Goal: Information Seeking & Learning: Learn about a topic

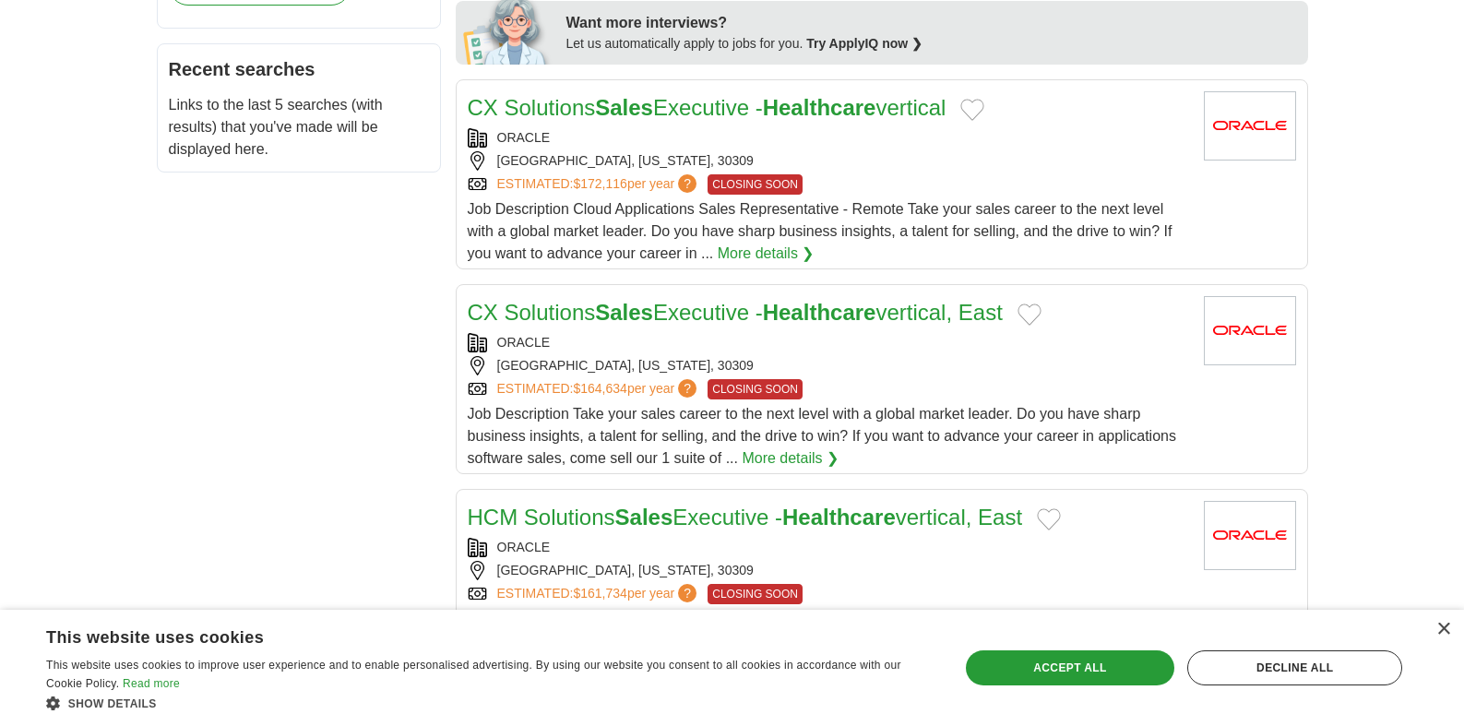
scroll to position [927, 0]
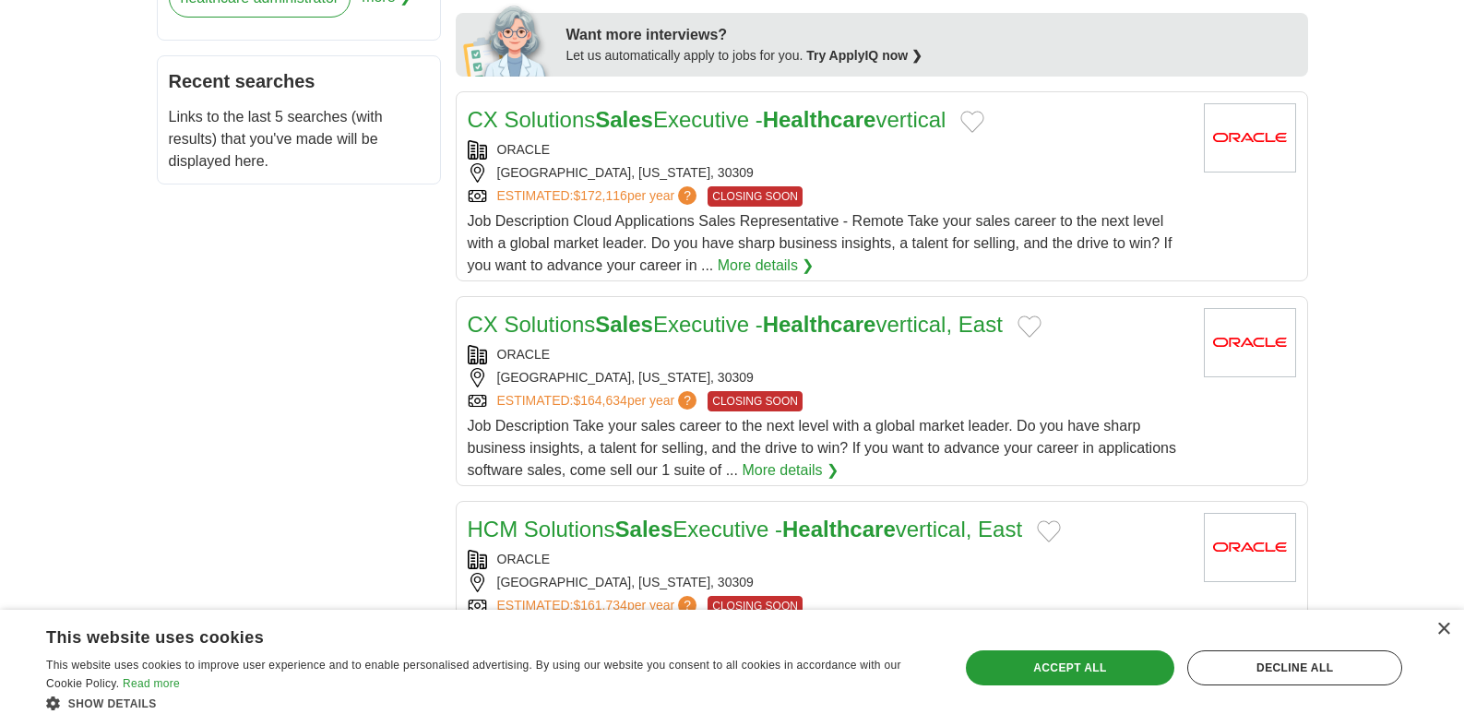
click at [611, 118] on strong "Sales" at bounding box center [624, 119] width 58 height 25
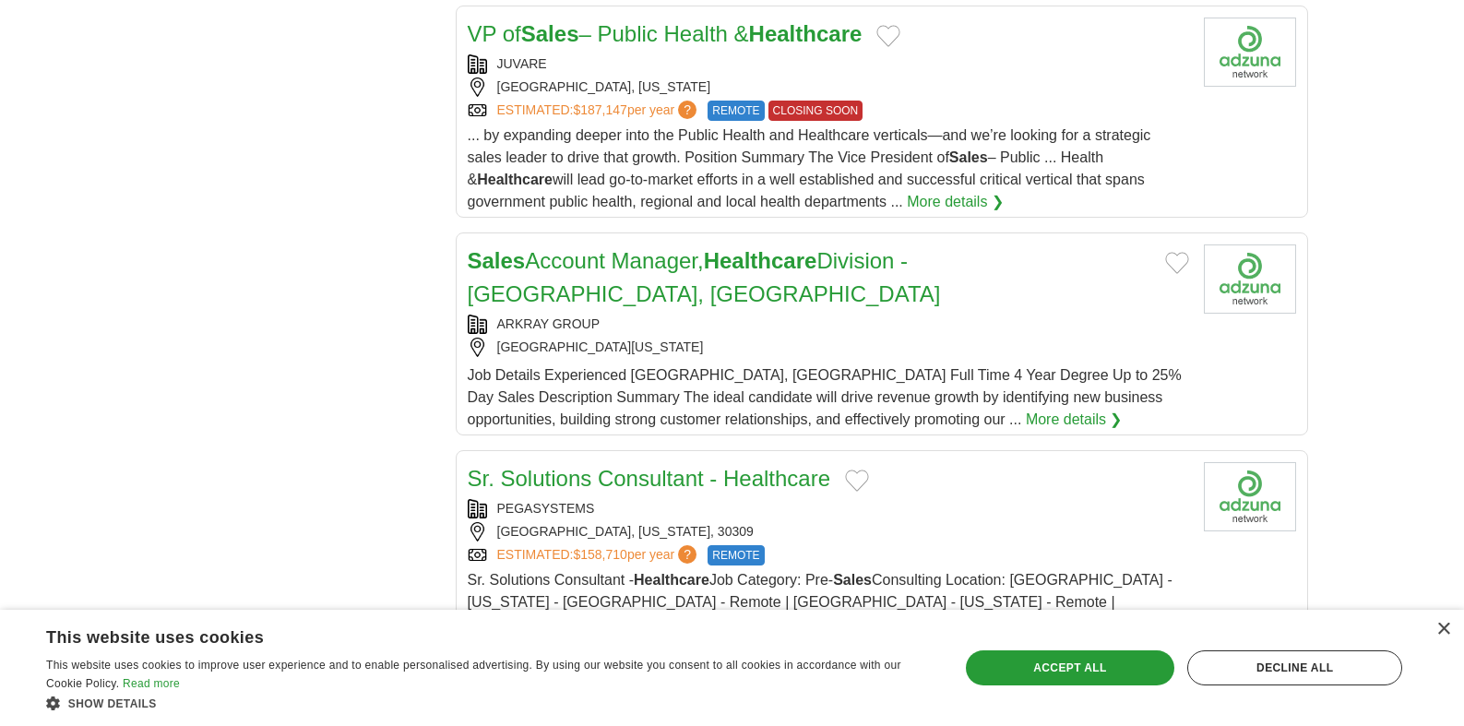
scroll to position [1915, 0]
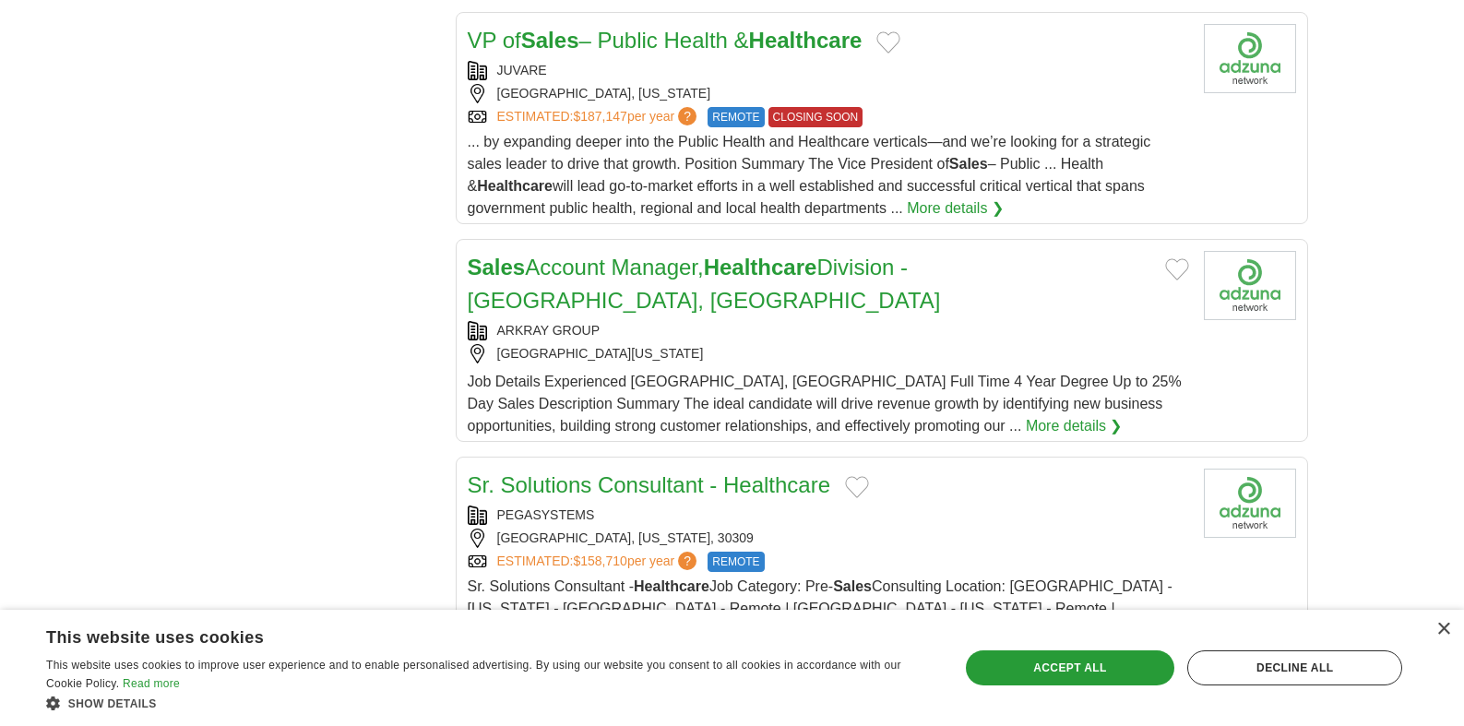
click at [764, 268] on strong "Healthcare" at bounding box center [760, 267] width 113 height 25
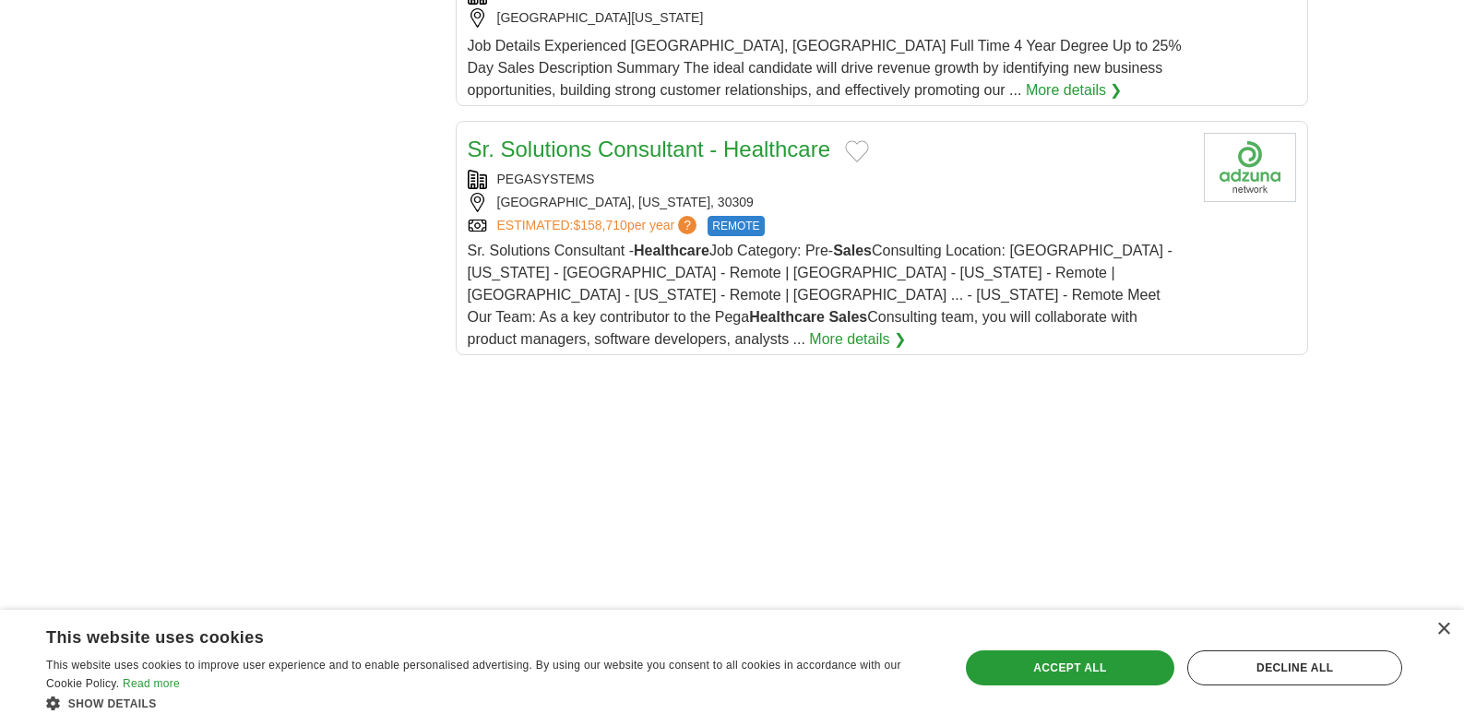
scroll to position [2249, 0]
click at [677, 136] on div "Sr. Solutions Consultant - Healthcare PEGASYSTEMS ATLANTA, GEORGIA, 30309 ESTIM…" at bounding box center [828, 244] width 721 height 218
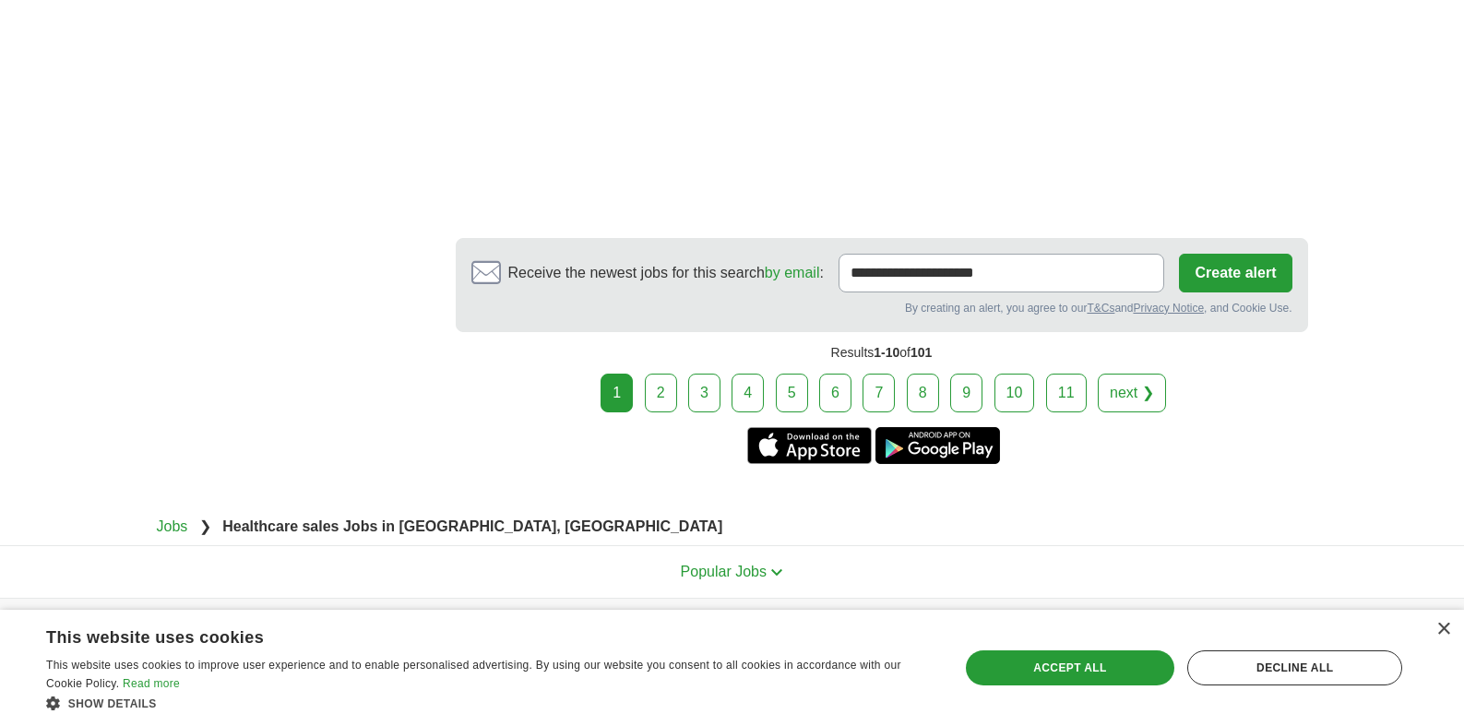
scroll to position [3385, 0]
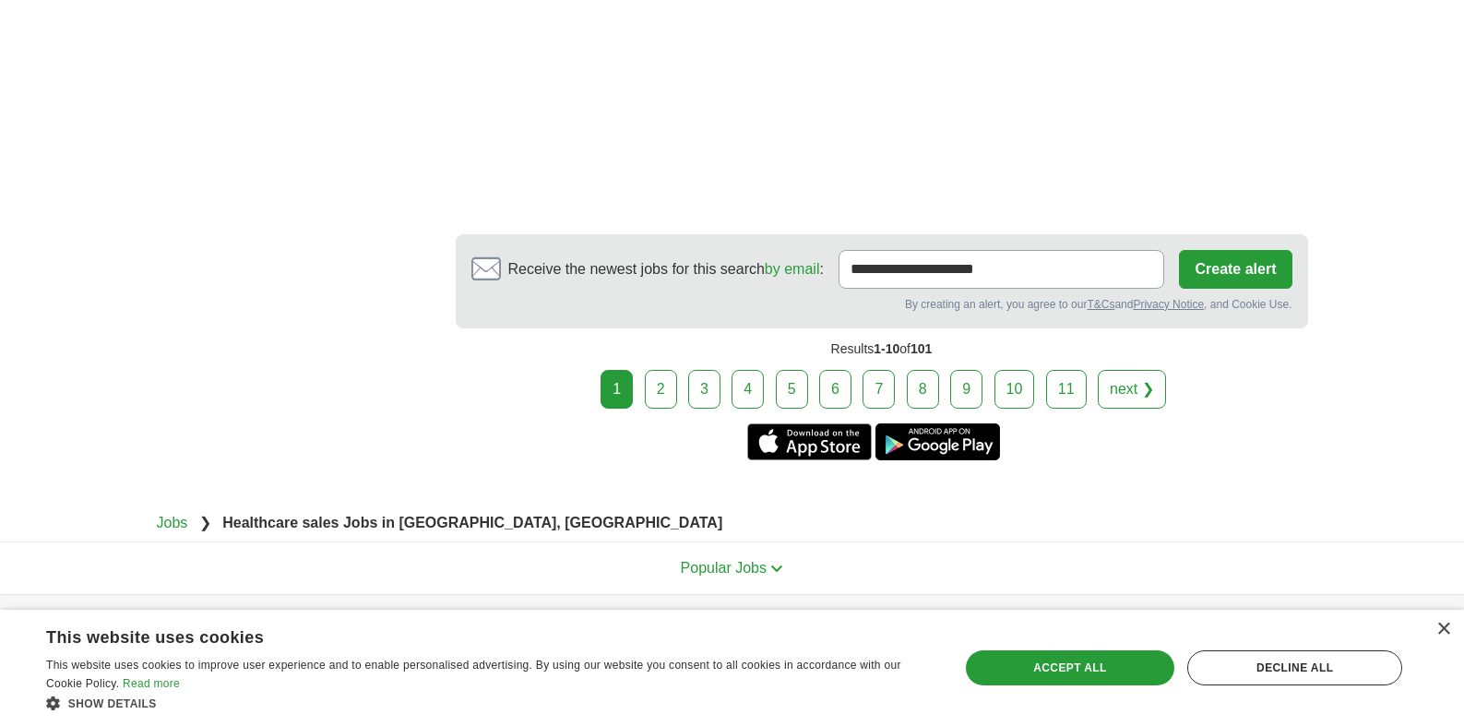
click at [661, 370] on link "2" at bounding box center [661, 389] width 32 height 39
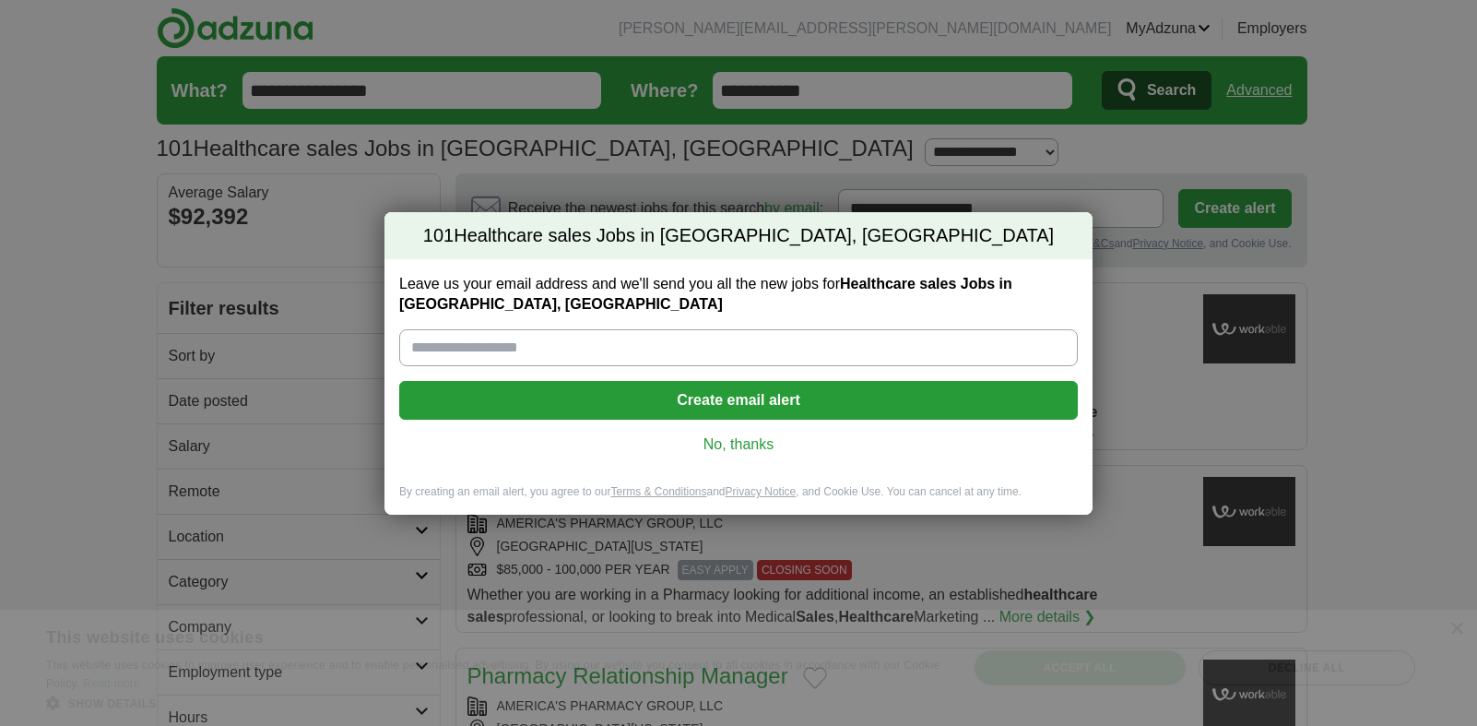
click at [488, 348] on input "Leave us your email address and we'll send you all the new jobs for Healthcare …" at bounding box center [738, 347] width 679 height 37
click at [489, 348] on input "Leave us your email address and we'll send you all the new jobs for Healthcare …" at bounding box center [738, 347] width 679 height 37
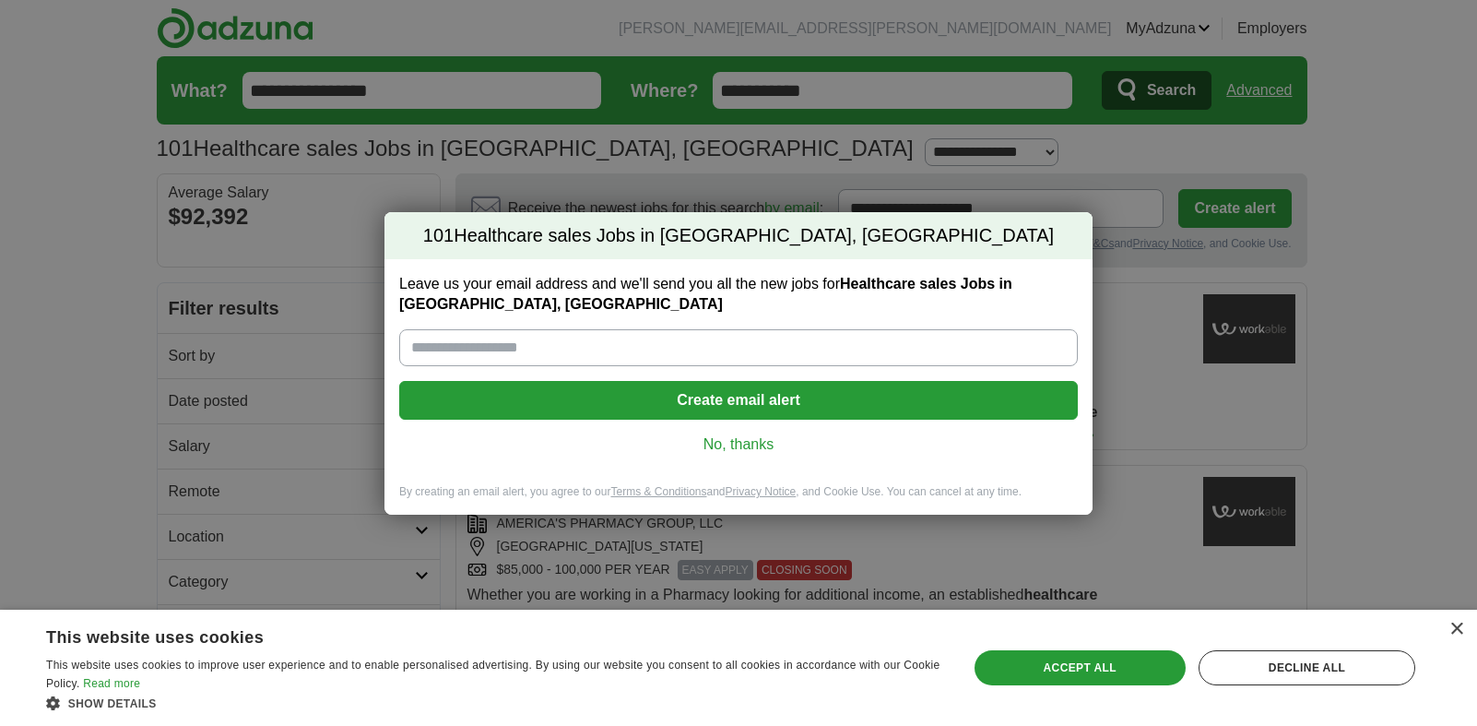
type input "**********"
click at [645, 402] on button "Create email alert" at bounding box center [738, 400] width 679 height 39
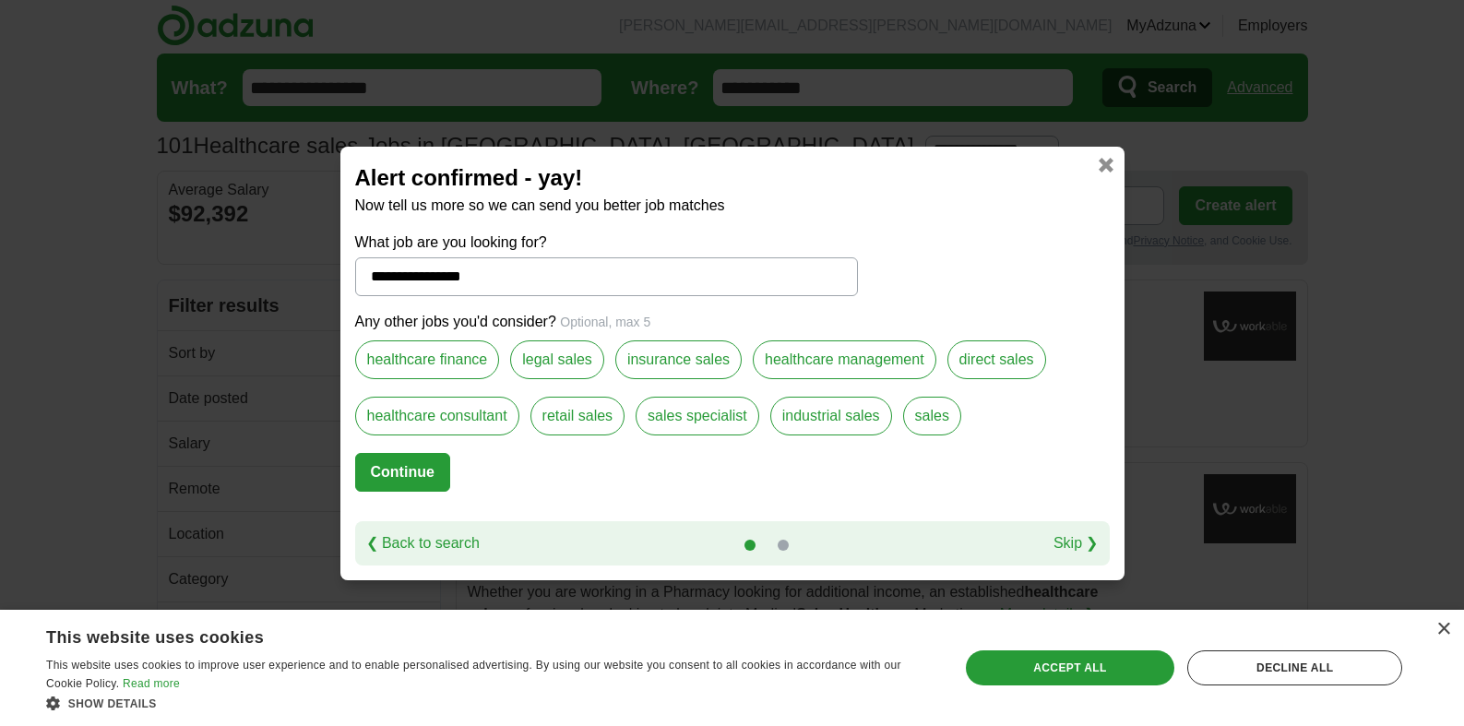
scroll to position [4, 0]
click at [786, 545] on link at bounding box center [782, 545] width 11 height 11
click at [785, 543] on link at bounding box center [782, 545] width 11 height 11
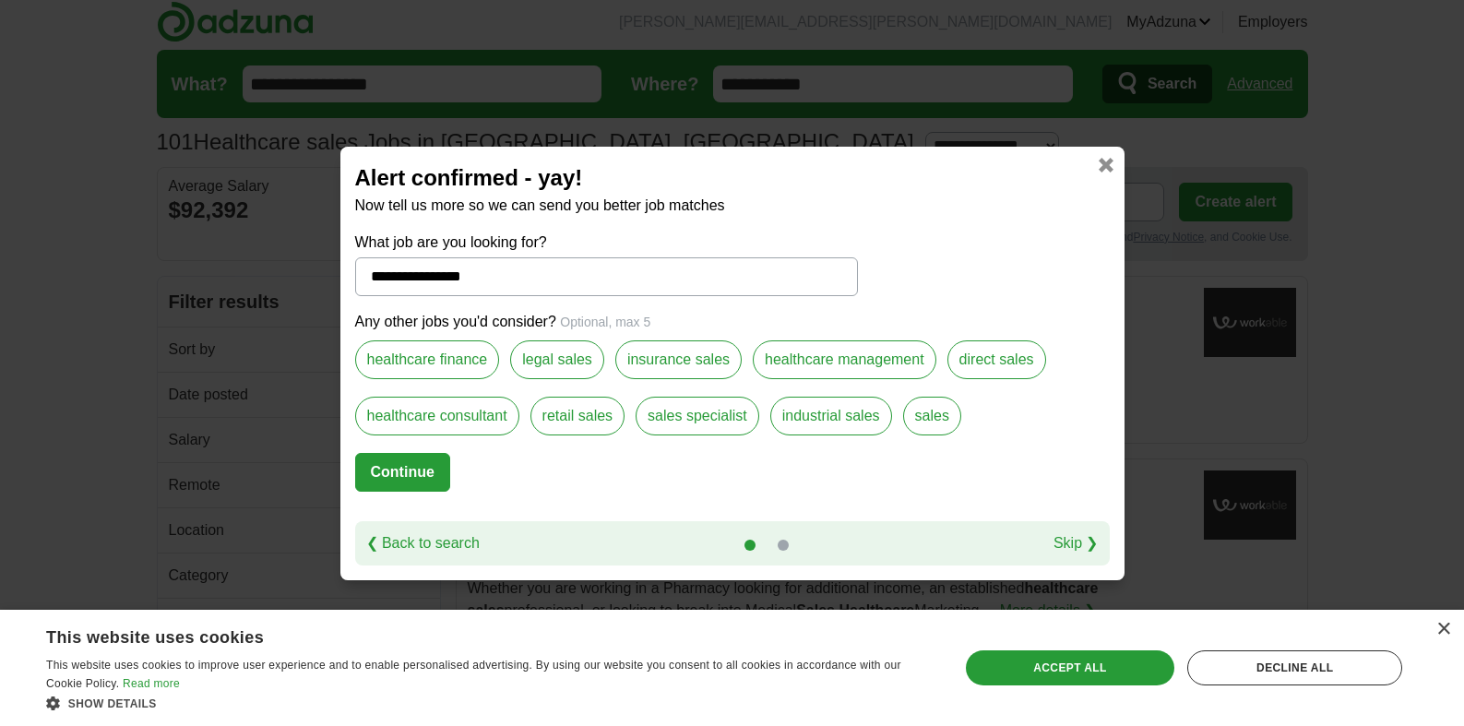
scroll to position [7, 0]
click at [407, 474] on button "Continue" at bounding box center [402, 472] width 95 height 39
select select "*"
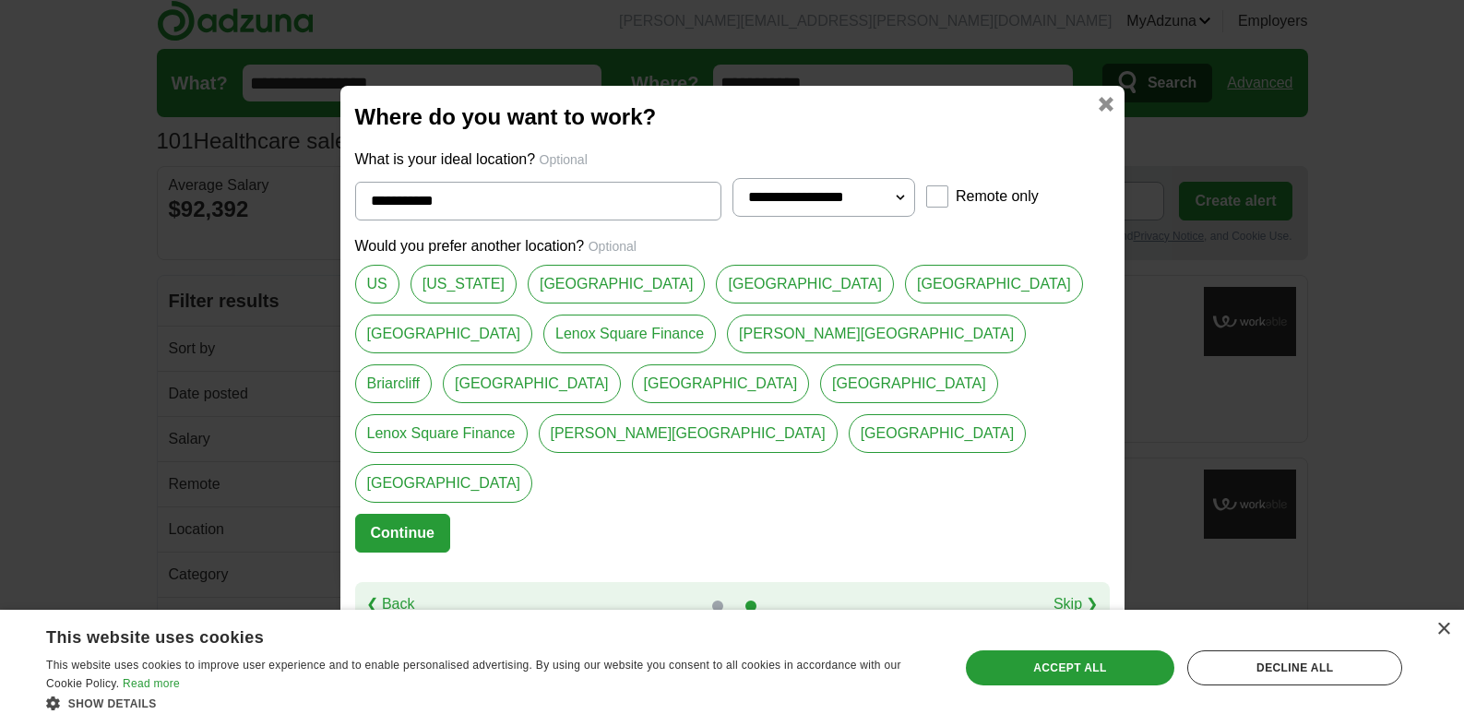
click at [373, 303] on link "US" at bounding box center [377, 284] width 44 height 39
type input "**"
click at [763, 208] on div at bounding box center [754, 196] width 22 height 22
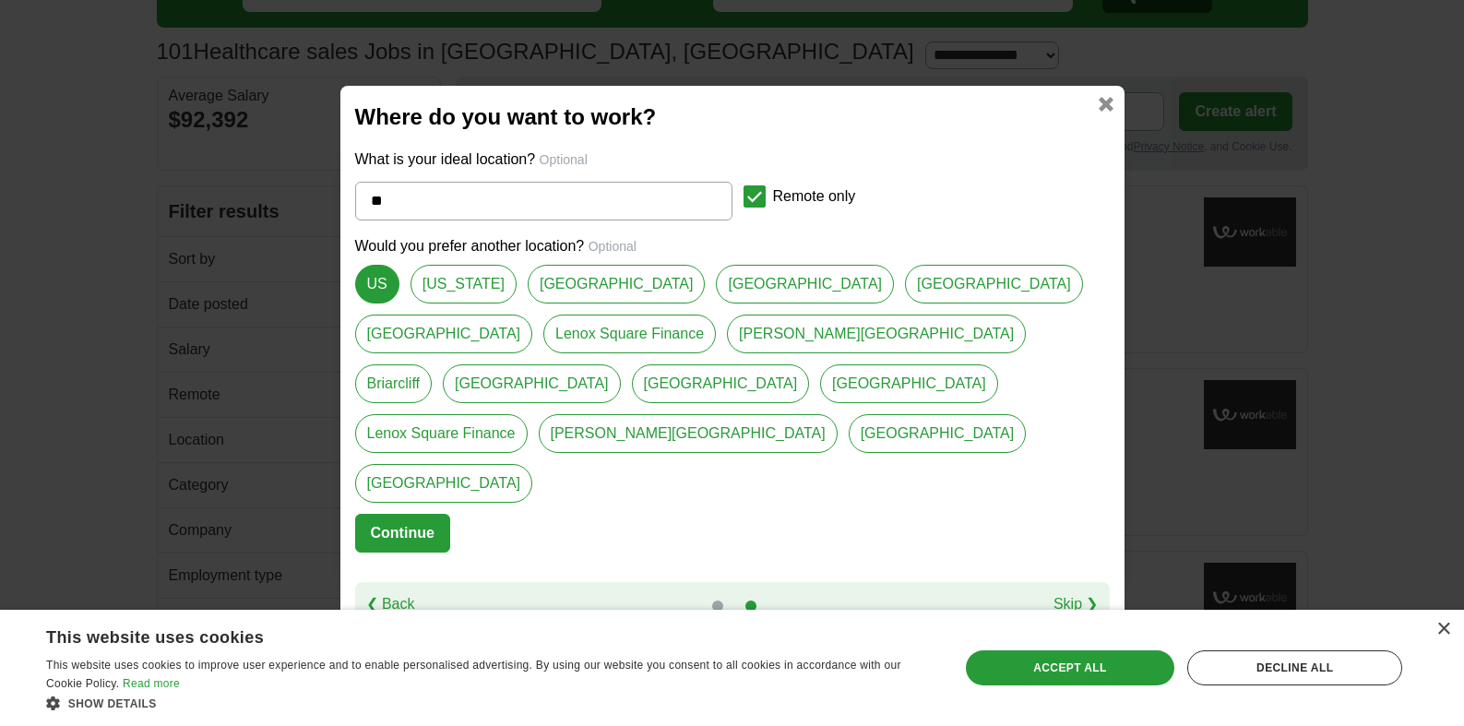
scroll to position [159, 0]
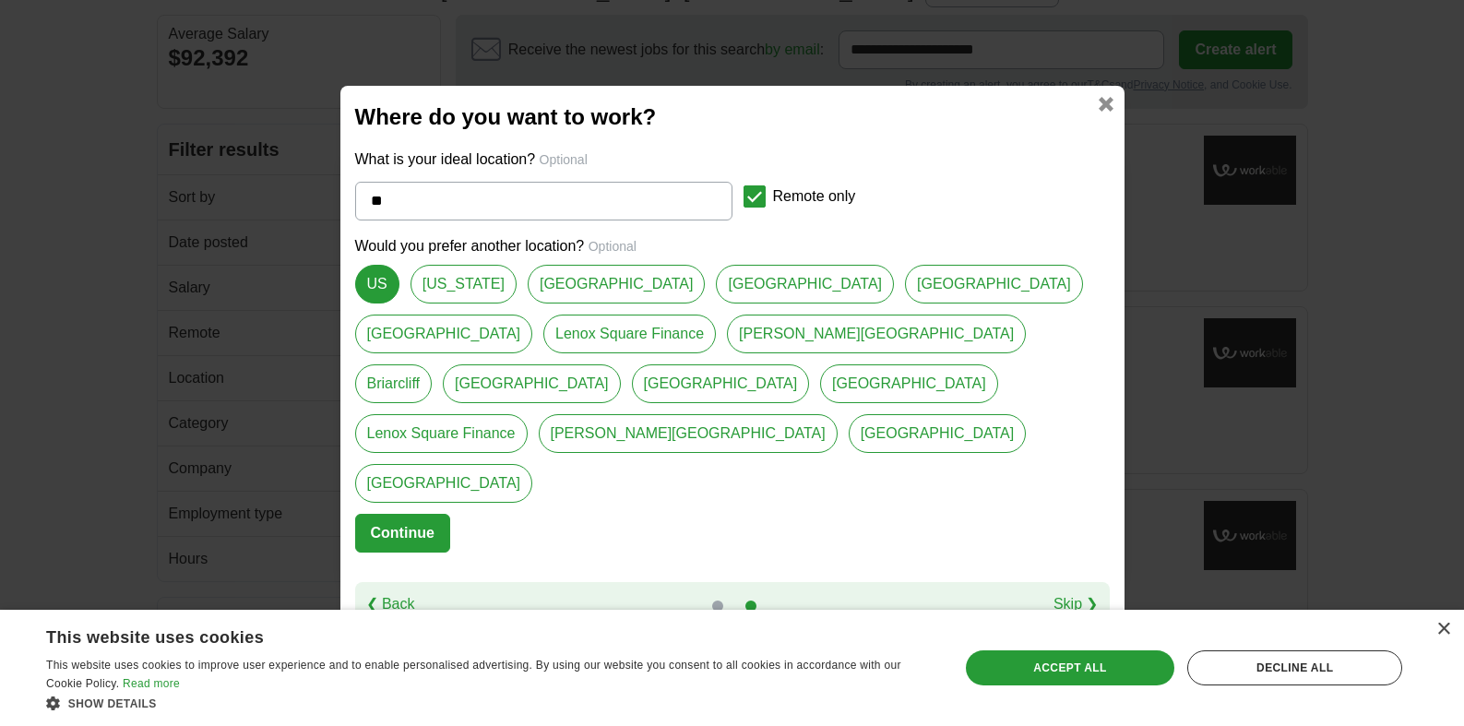
click at [418, 514] on button "Continue" at bounding box center [402, 533] width 95 height 39
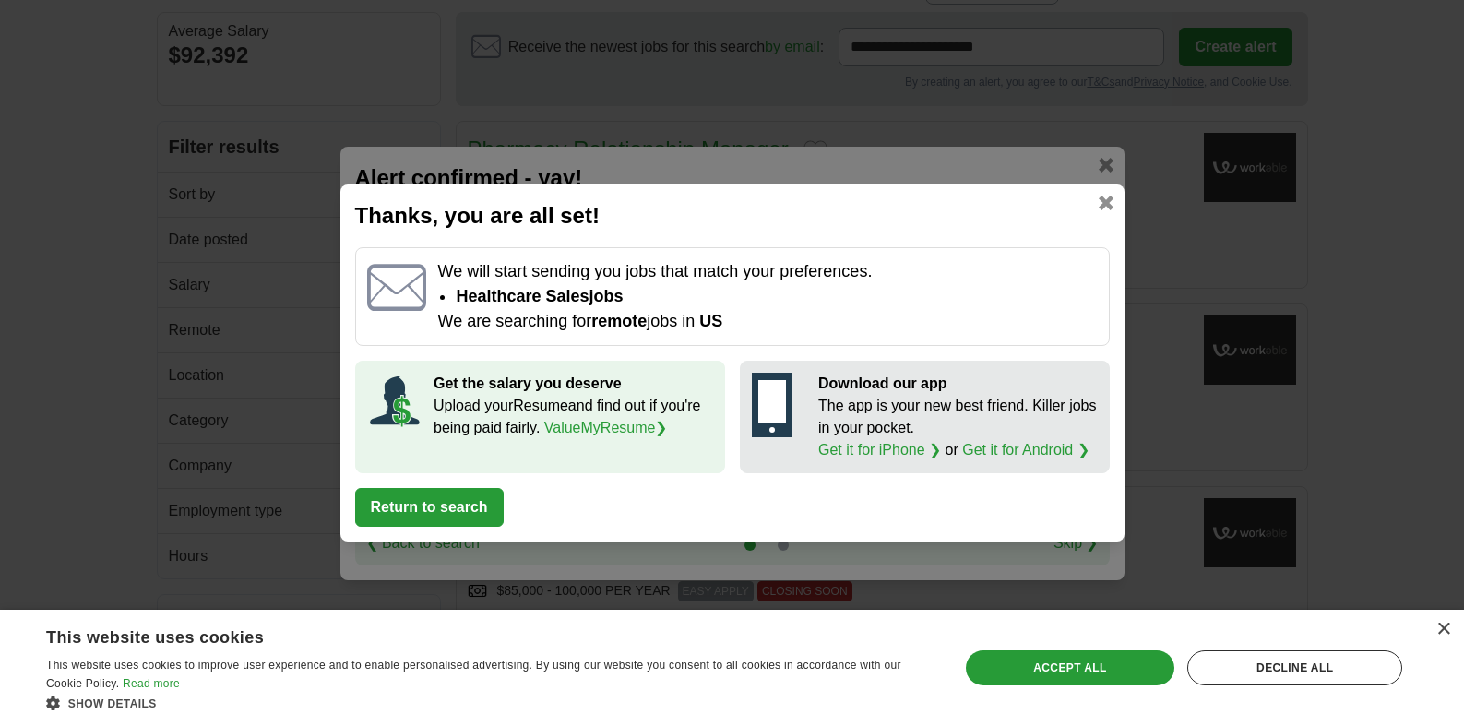
scroll to position [162, 0]
click at [576, 430] on link "ValueMyResume ❯" at bounding box center [606, 428] width 124 height 16
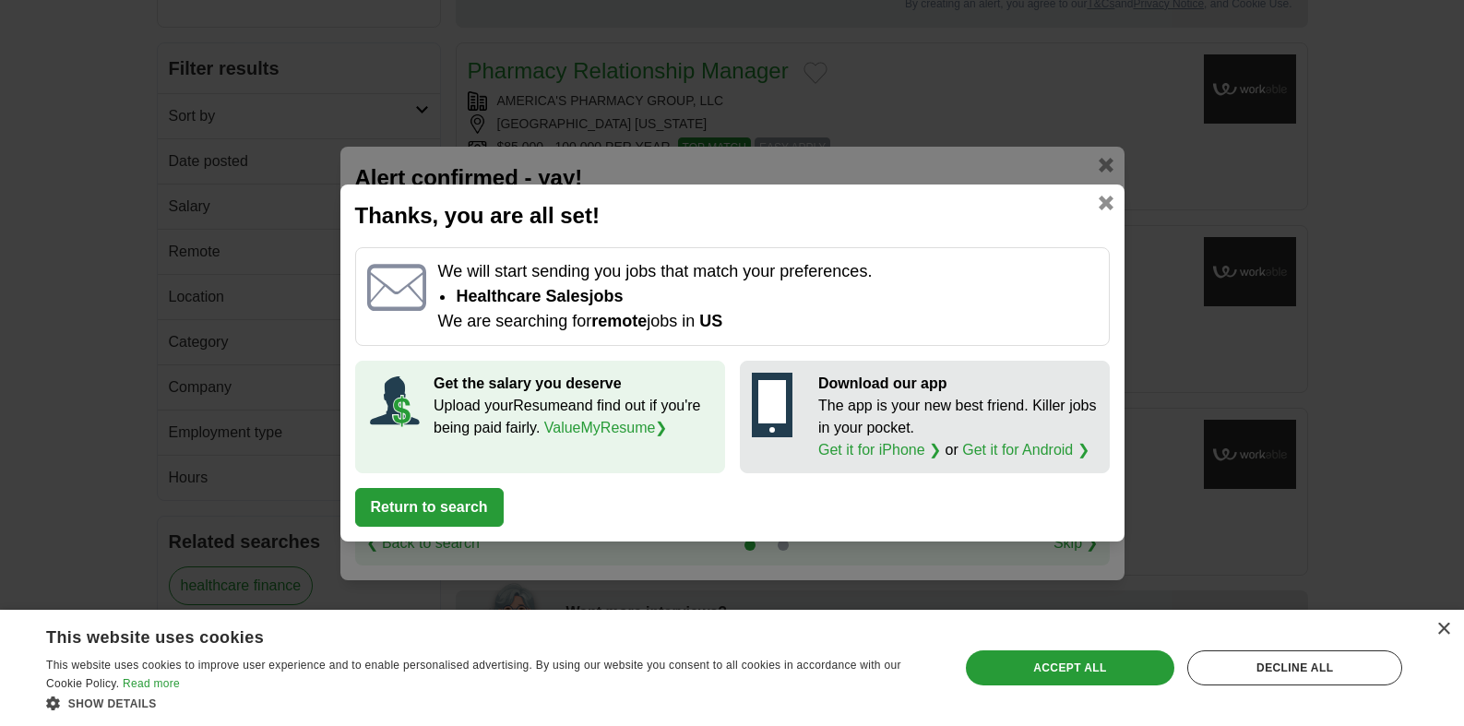
scroll to position [261, 0]
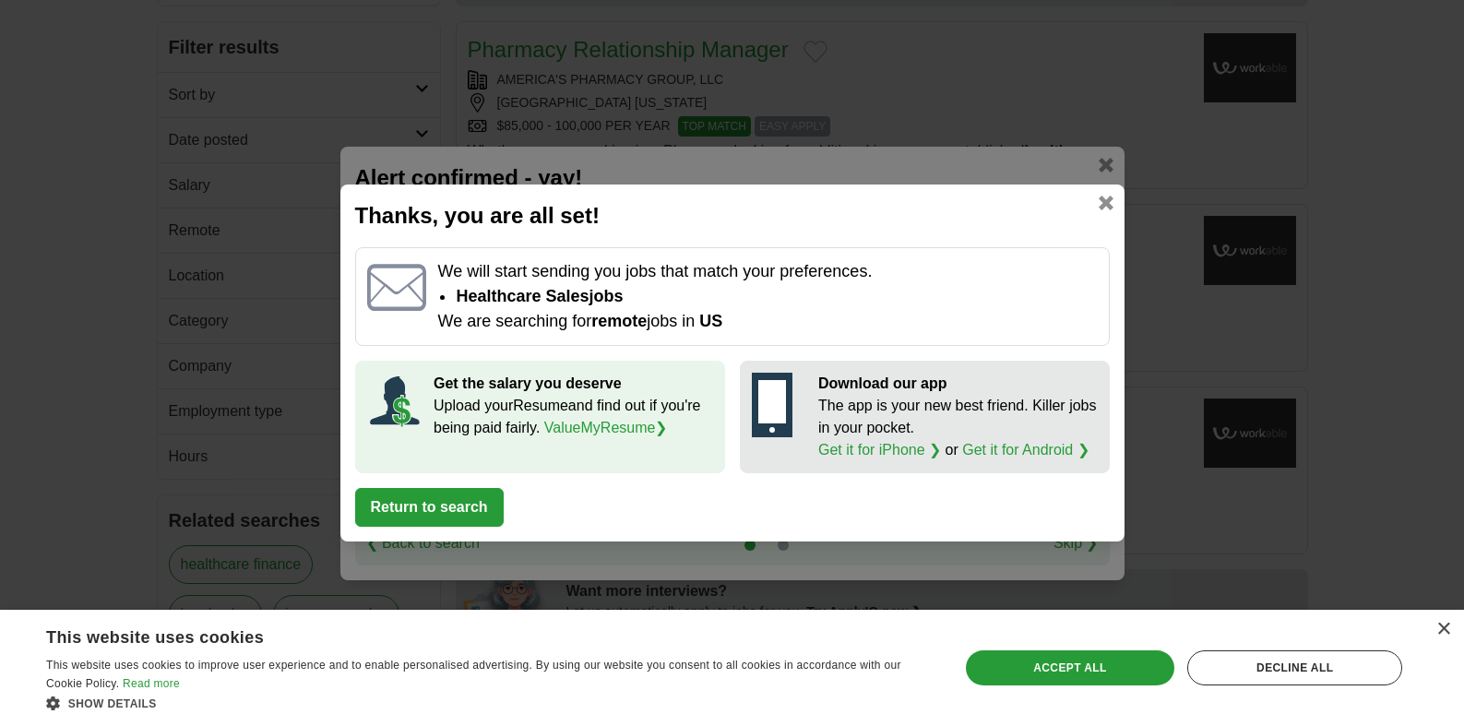
click at [409, 507] on button "Return to search" at bounding box center [429, 507] width 148 height 39
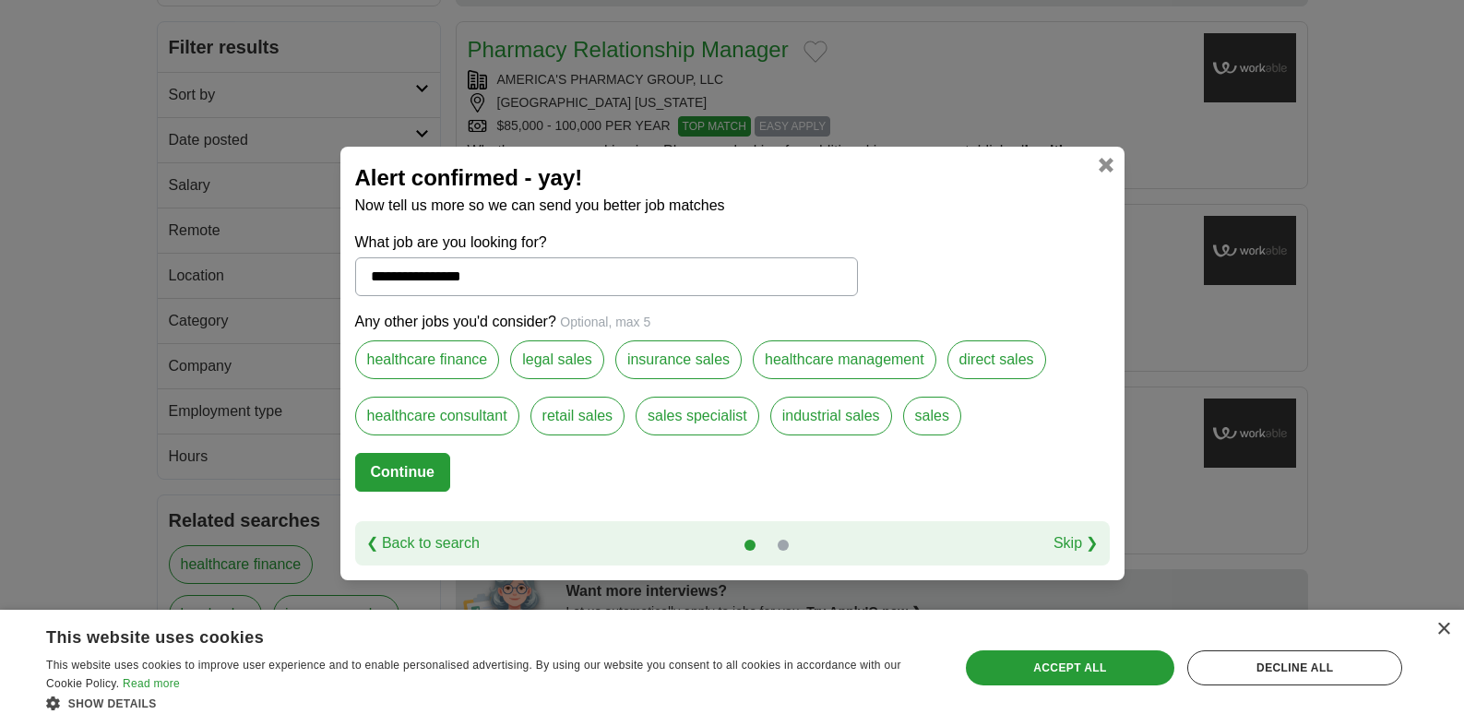
click at [409, 507] on form "**********" at bounding box center [732, 376] width 754 height 290
click at [417, 472] on button "Continue" at bounding box center [402, 472] width 95 height 39
select select "*"
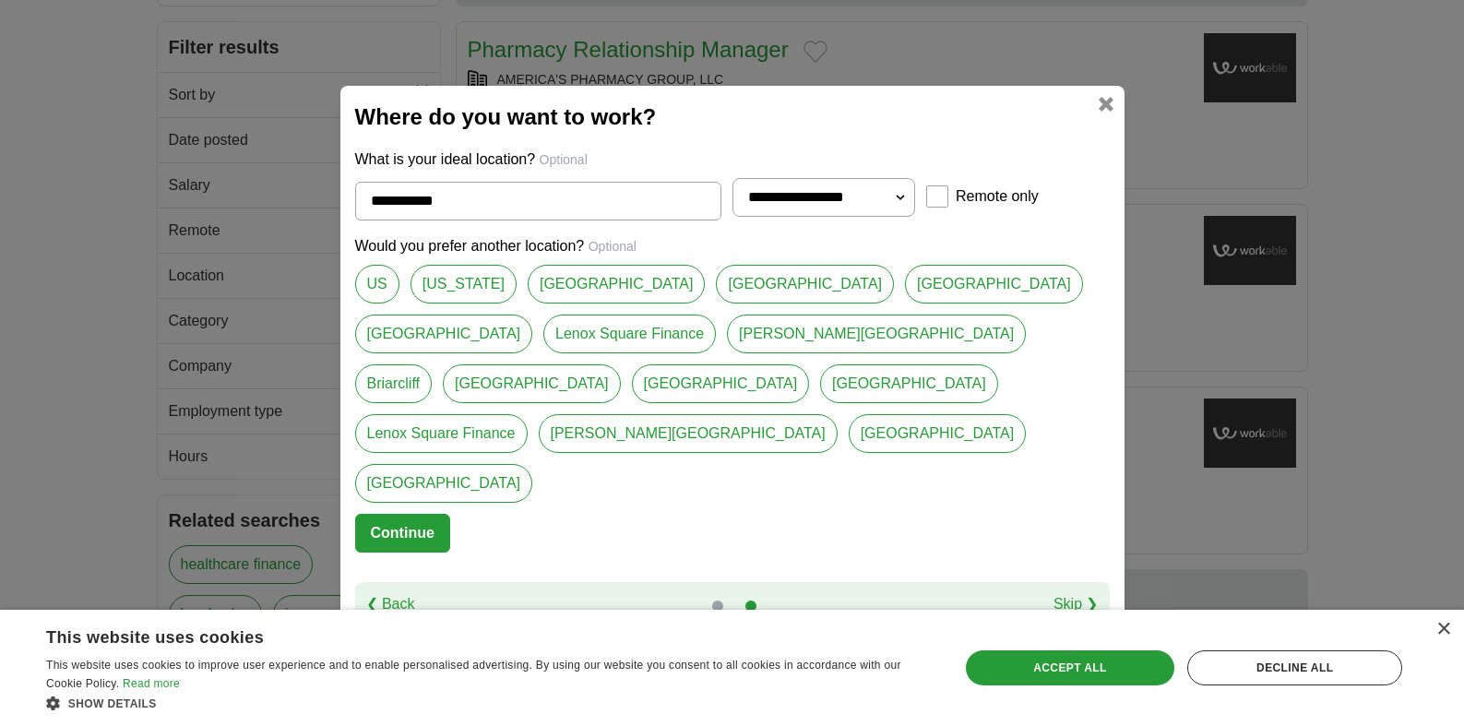
click at [405, 514] on button "Continue" at bounding box center [402, 533] width 95 height 39
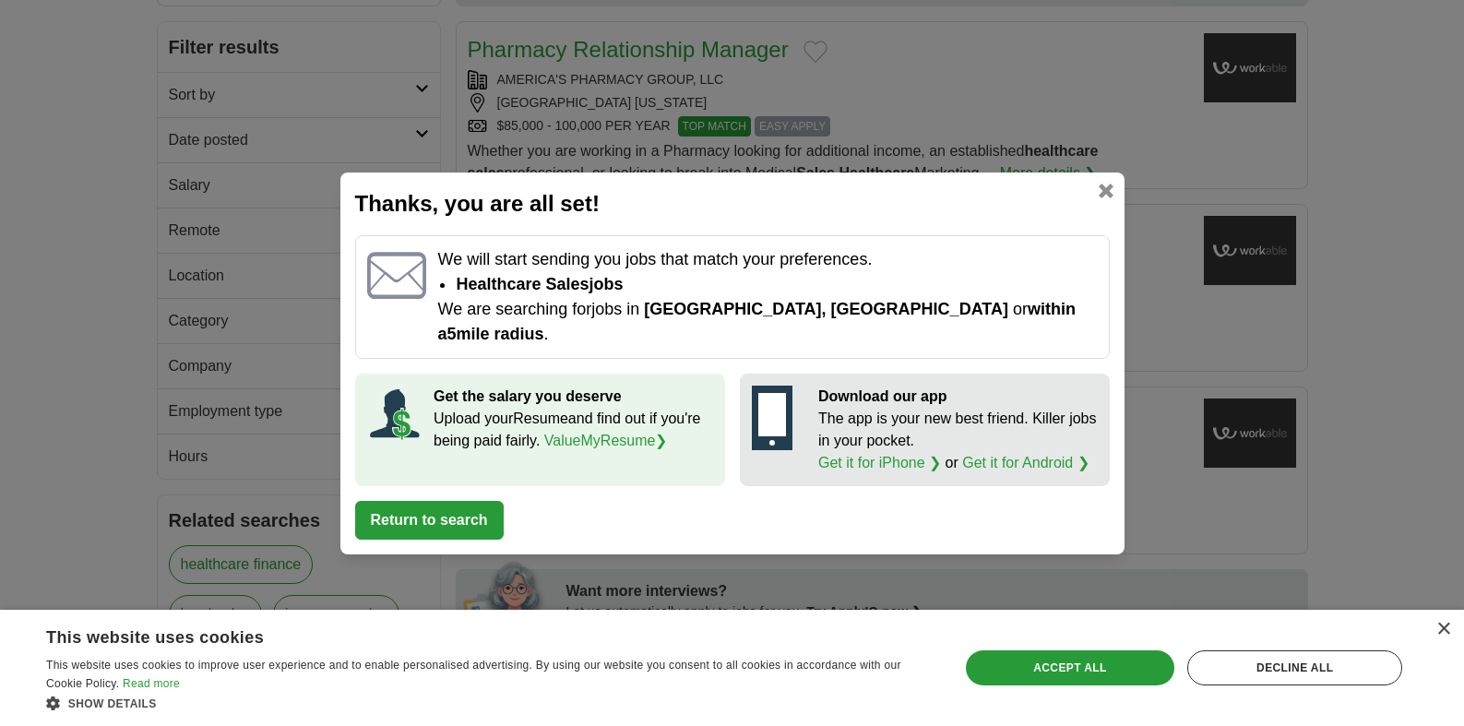
click at [450, 508] on button "Return to search" at bounding box center [429, 520] width 148 height 39
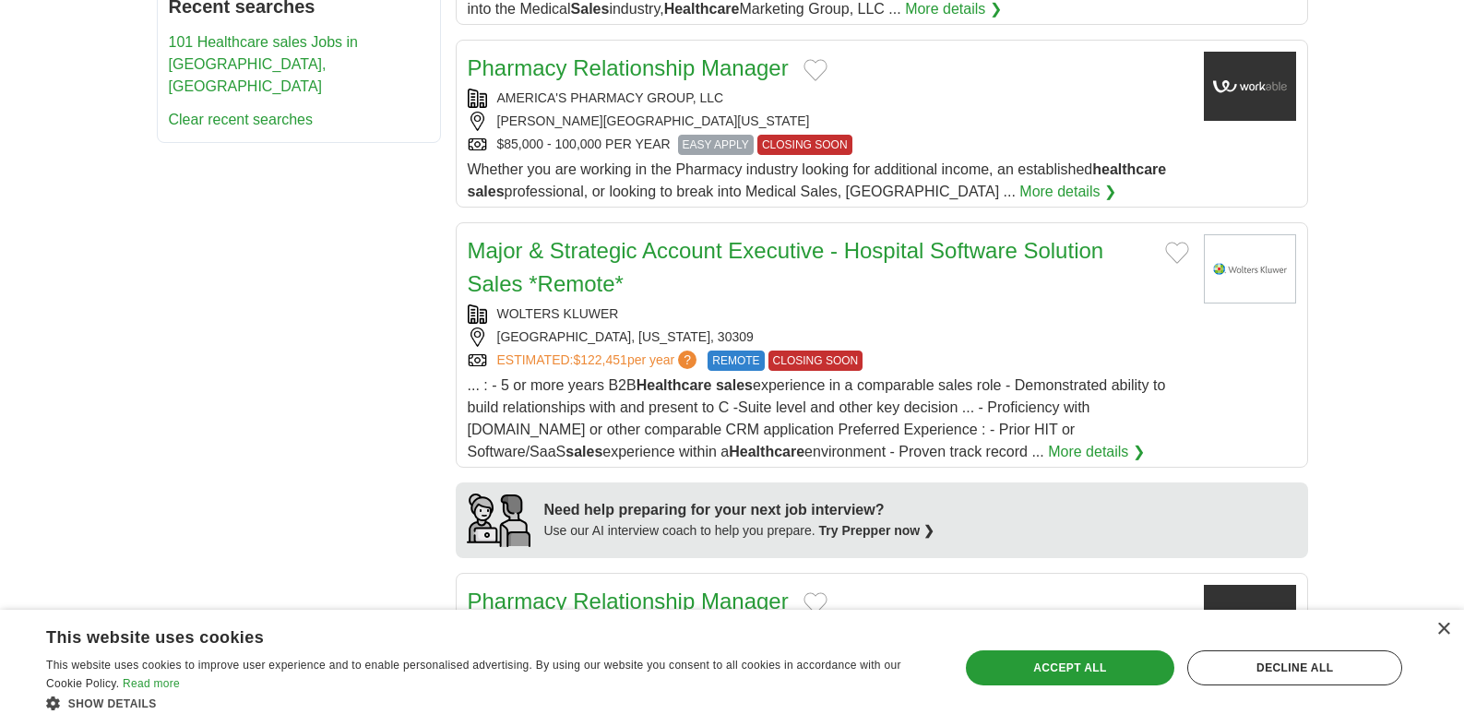
scroll to position [1054, 0]
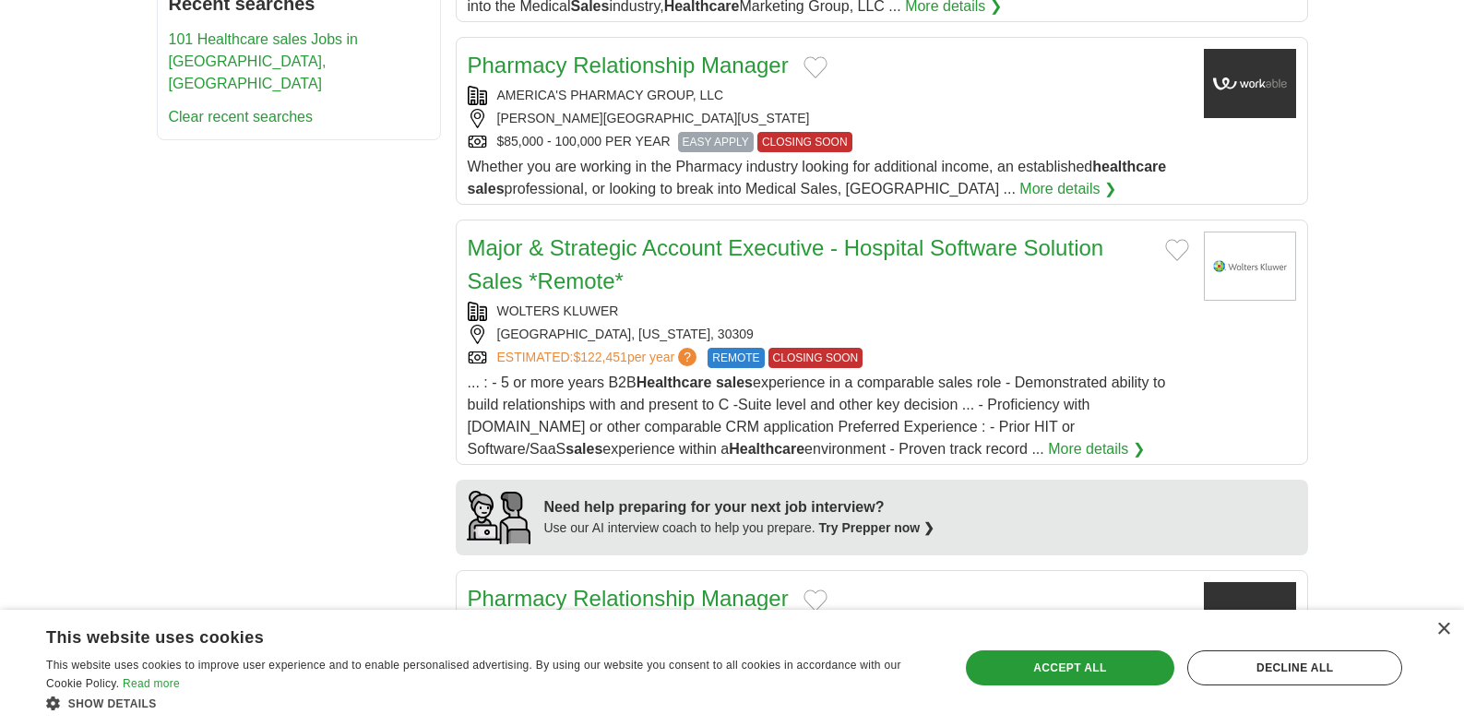
click at [596, 253] on link "Major & Strategic Account Executive - Hospital Software Solution Sales *Remote*" at bounding box center [786, 264] width 636 height 58
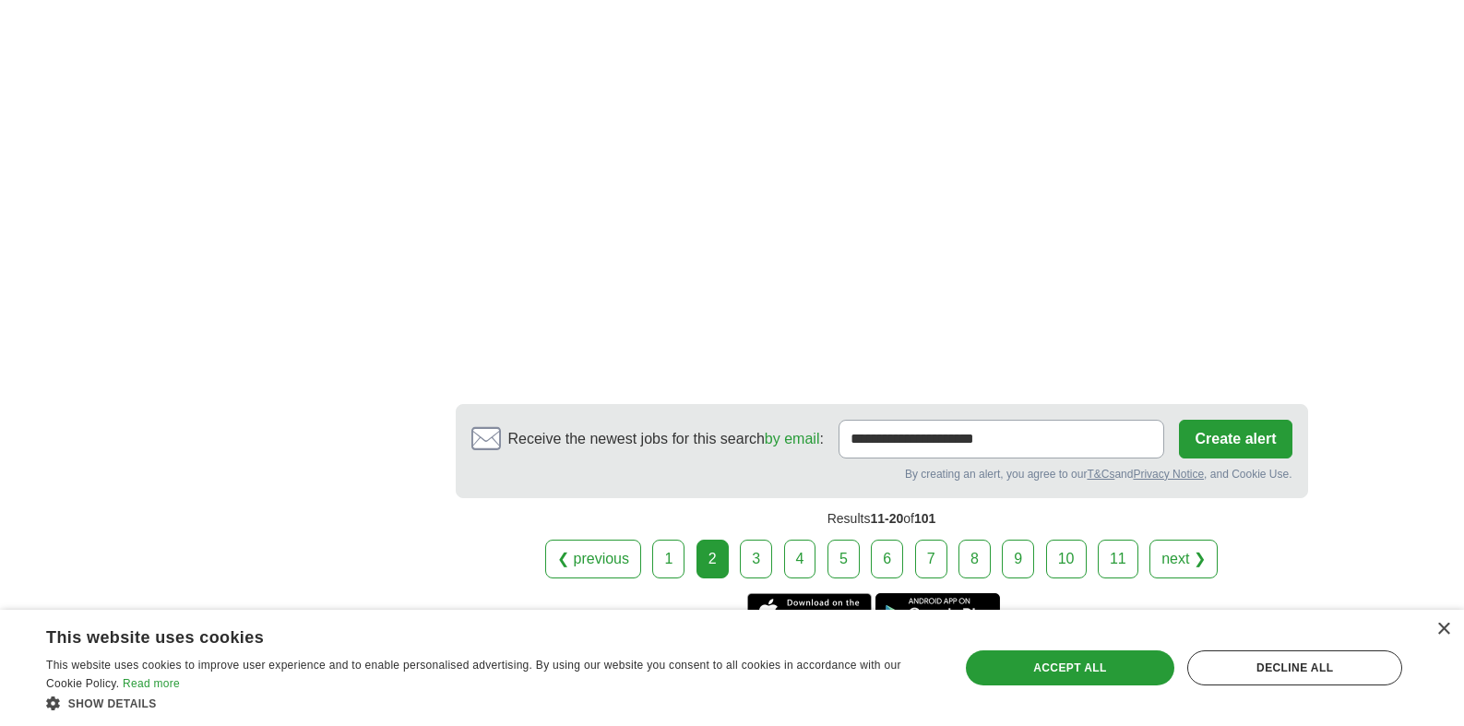
scroll to position [2931, 0]
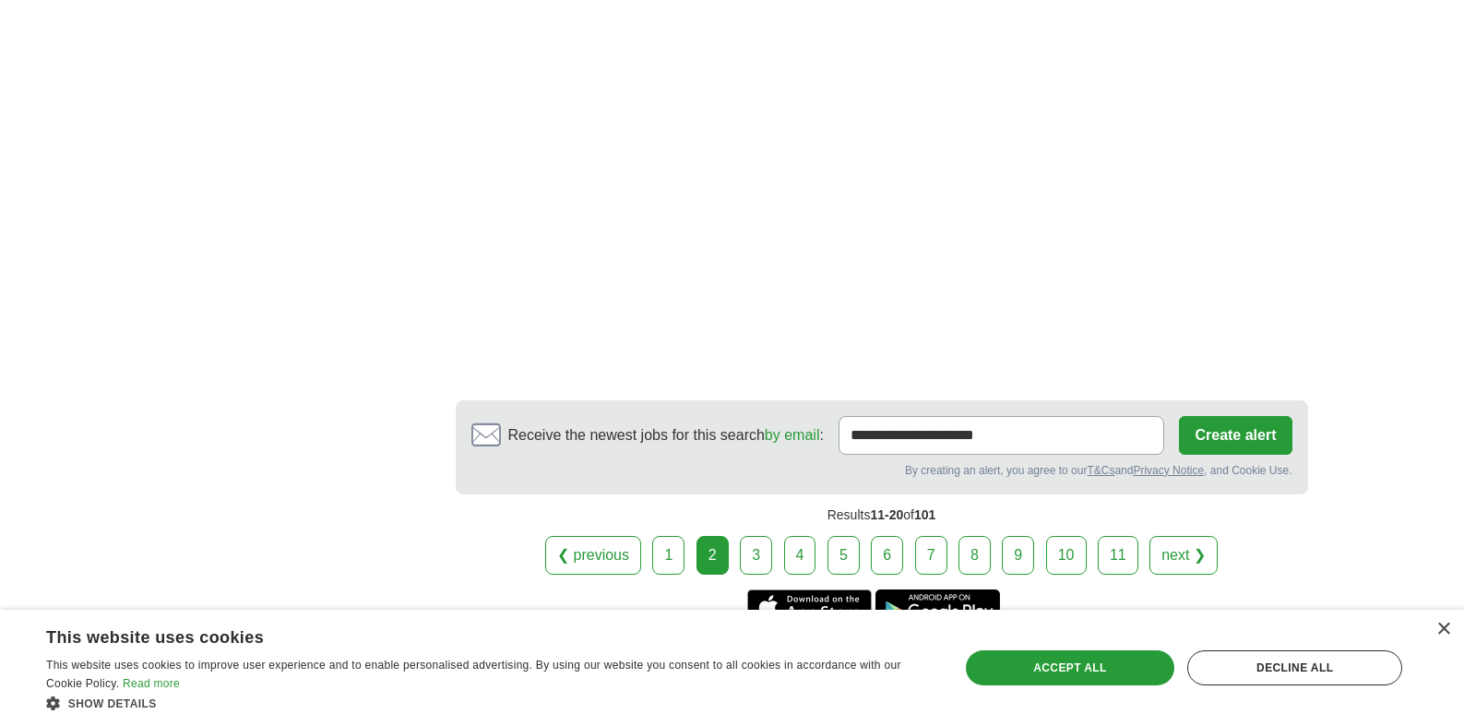
click at [754, 557] on link "3" at bounding box center [756, 555] width 32 height 39
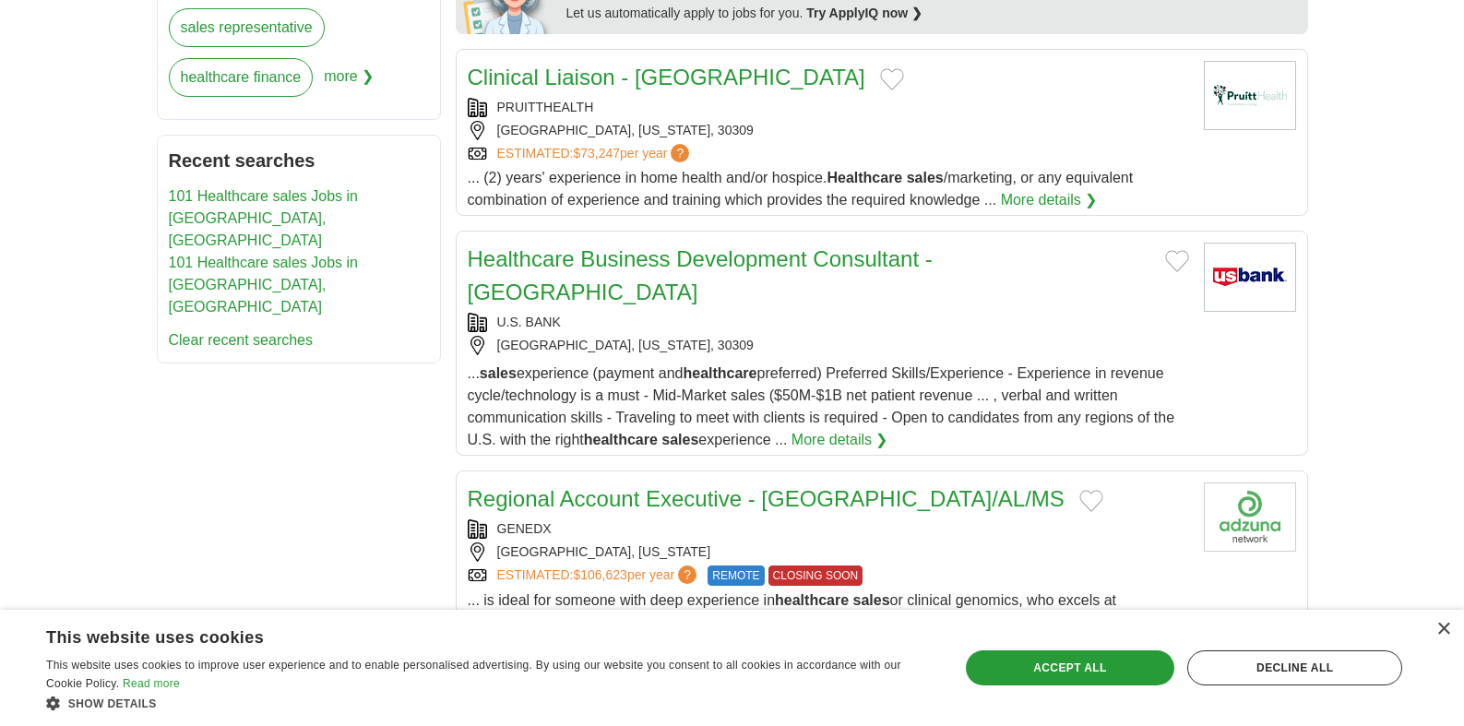
scroll to position [951, 0]
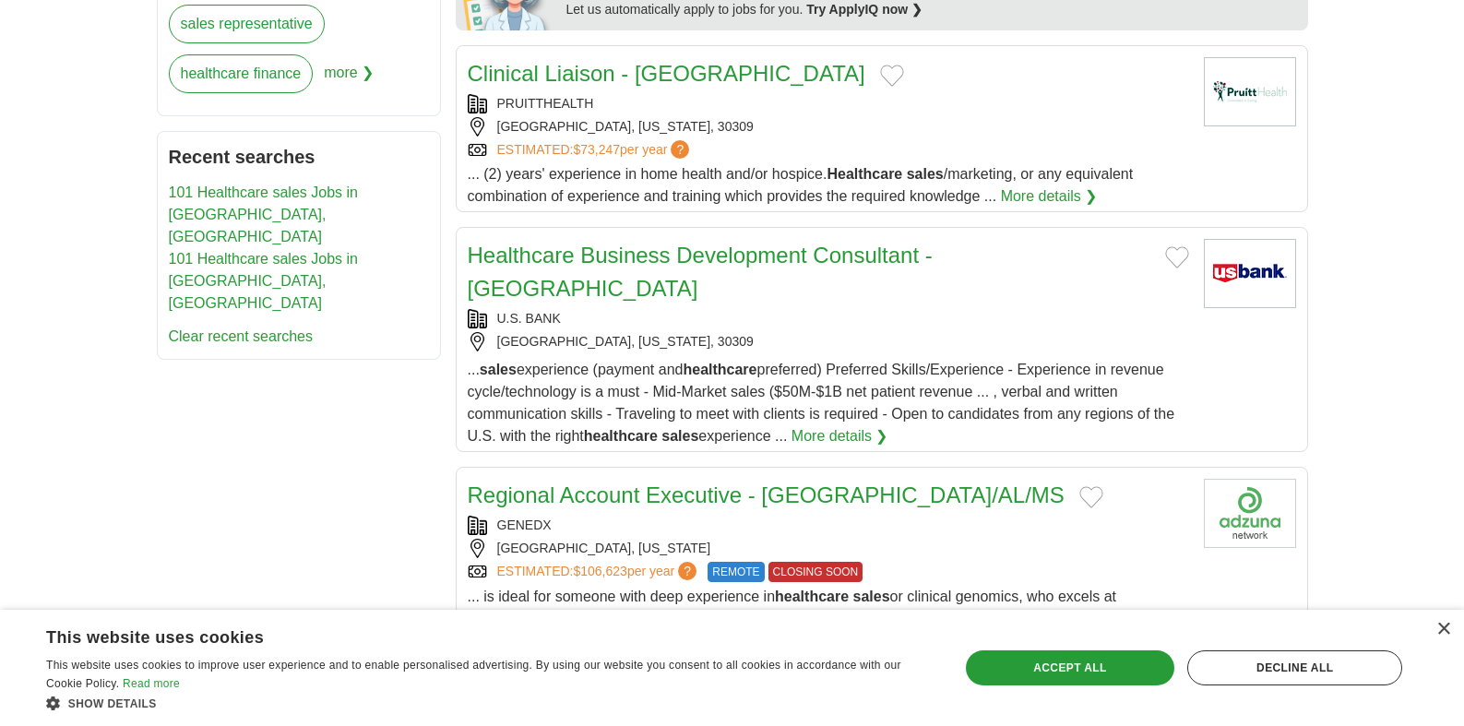
click at [757, 256] on link "Healthcare Business Development Consultant - Mid Market" at bounding box center [700, 272] width 465 height 58
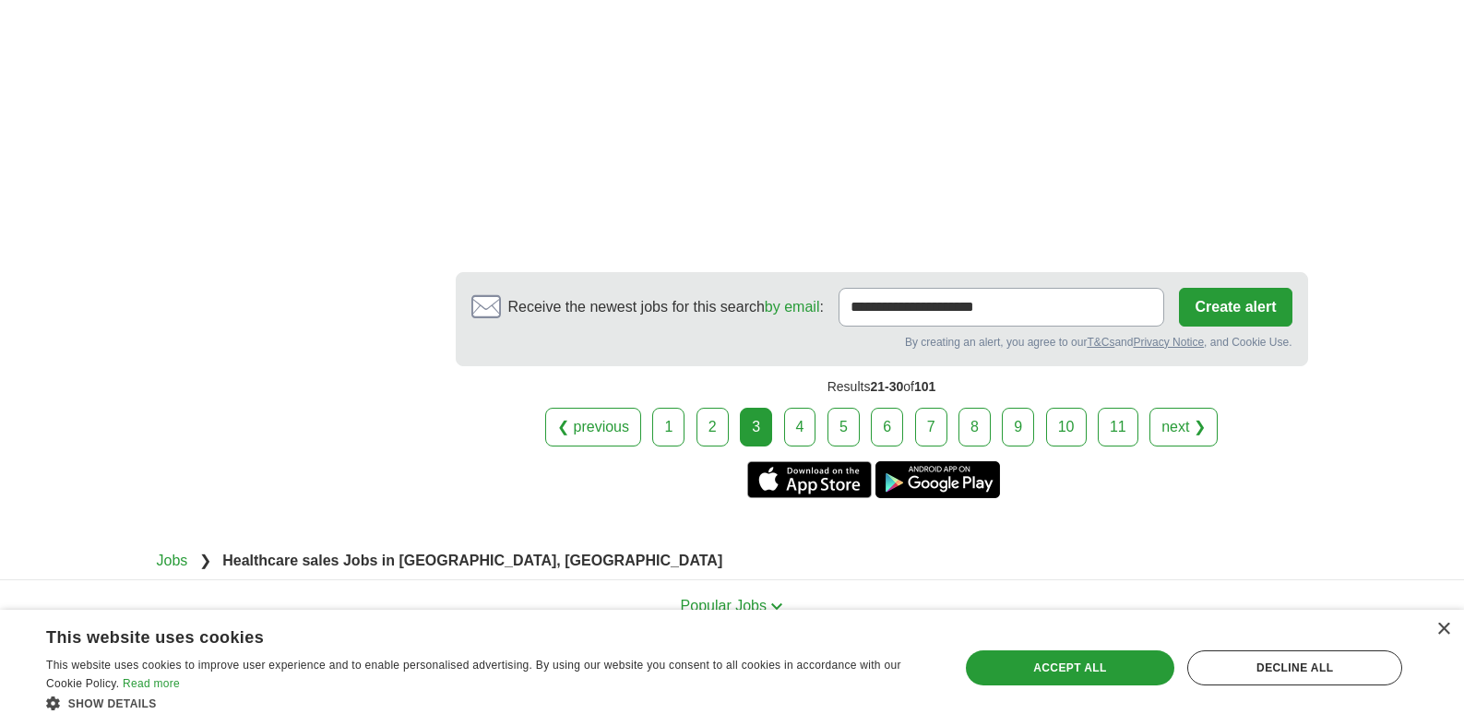
scroll to position [3270, 0]
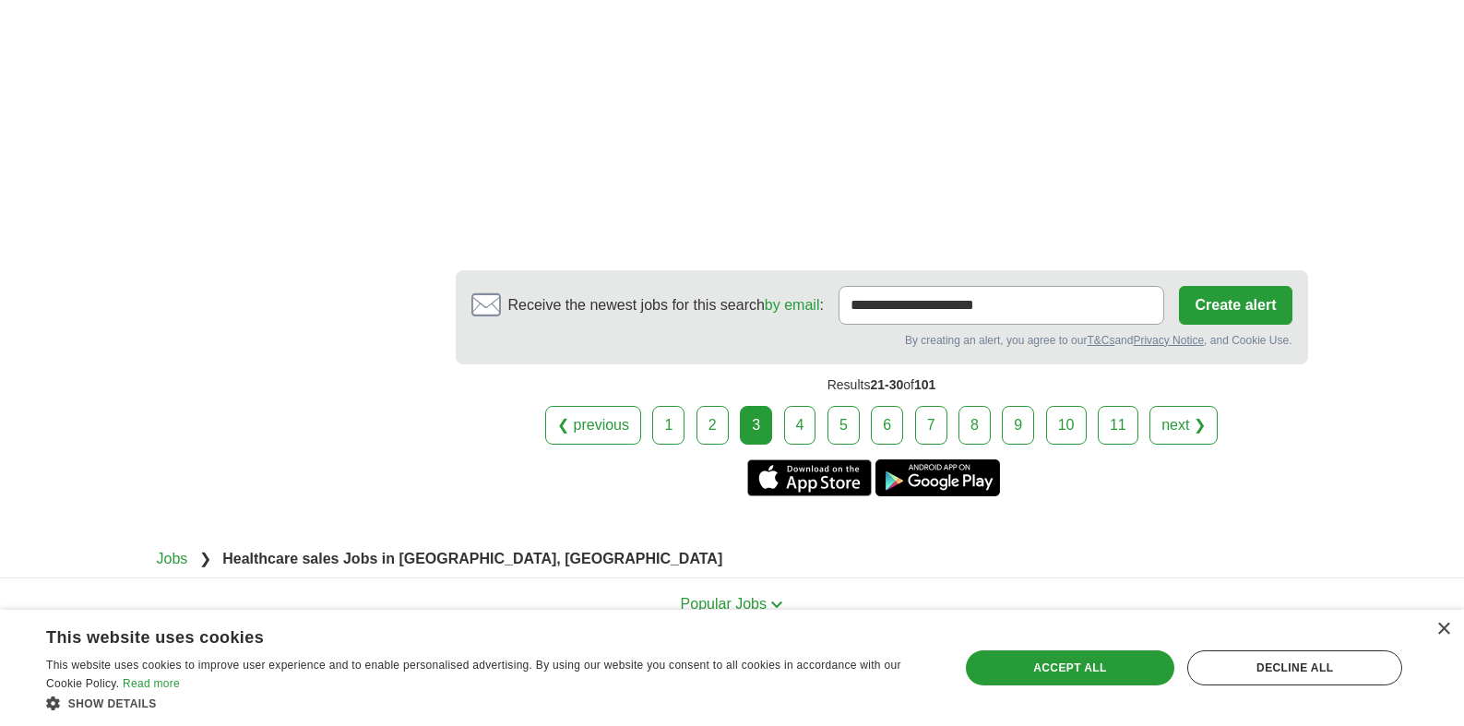
click at [806, 406] on link "4" at bounding box center [800, 425] width 32 height 39
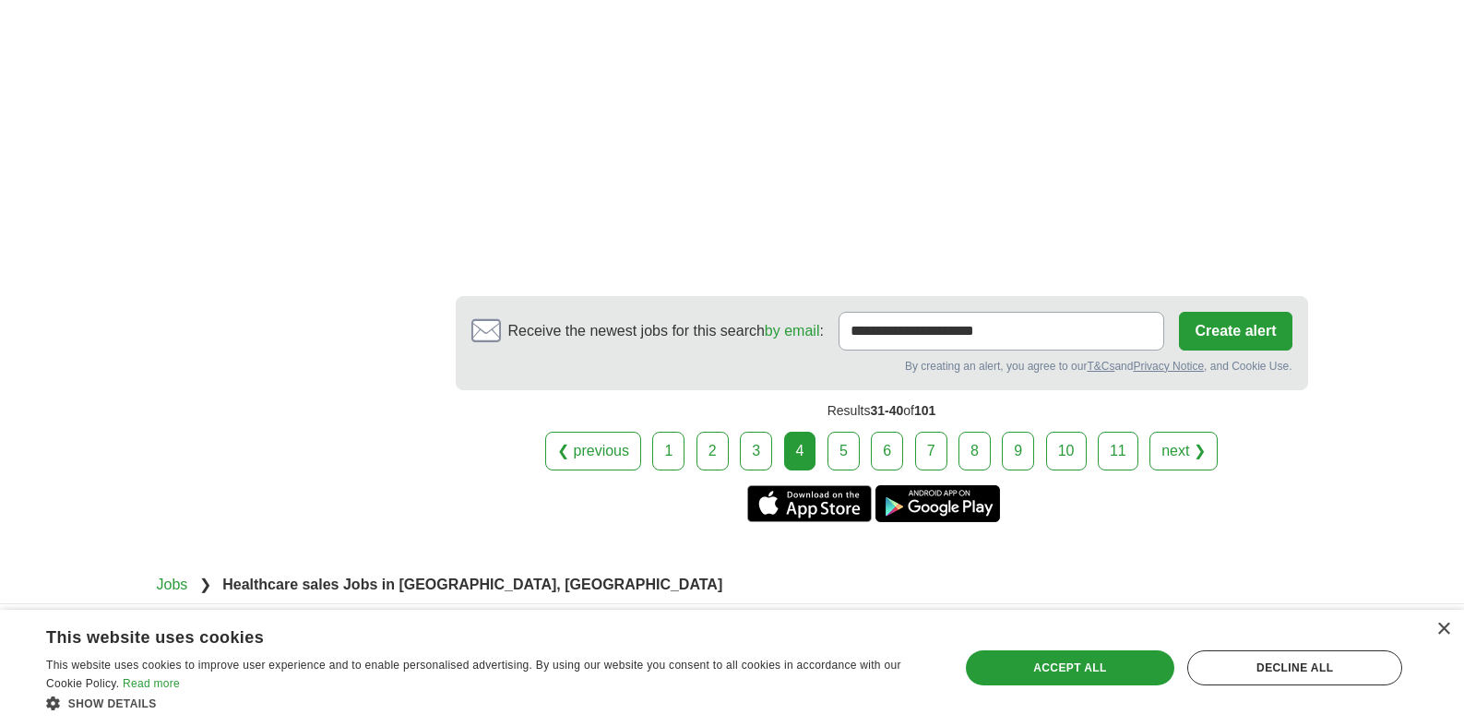
scroll to position [3467, 0]
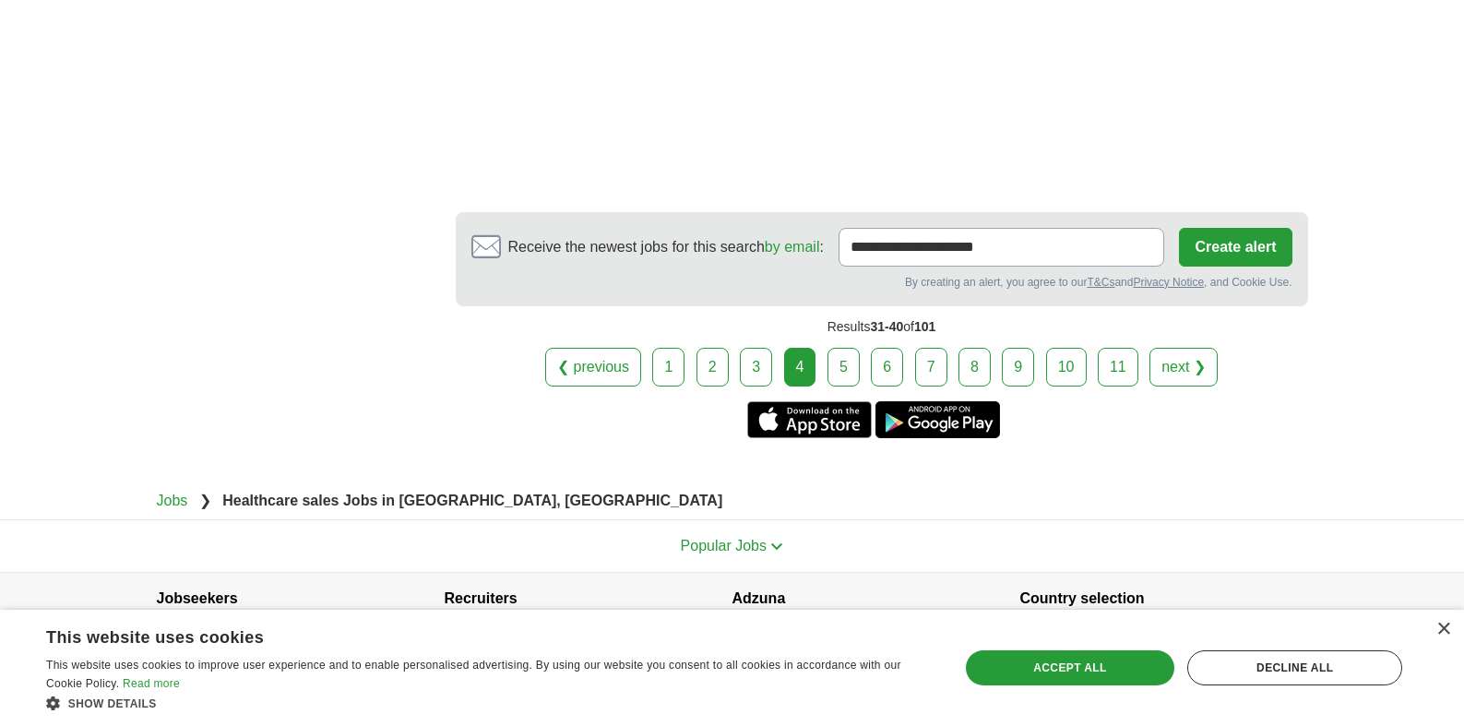
click at [837, 348] on link "5" at bounding box center [843, 367] width 32 height 39
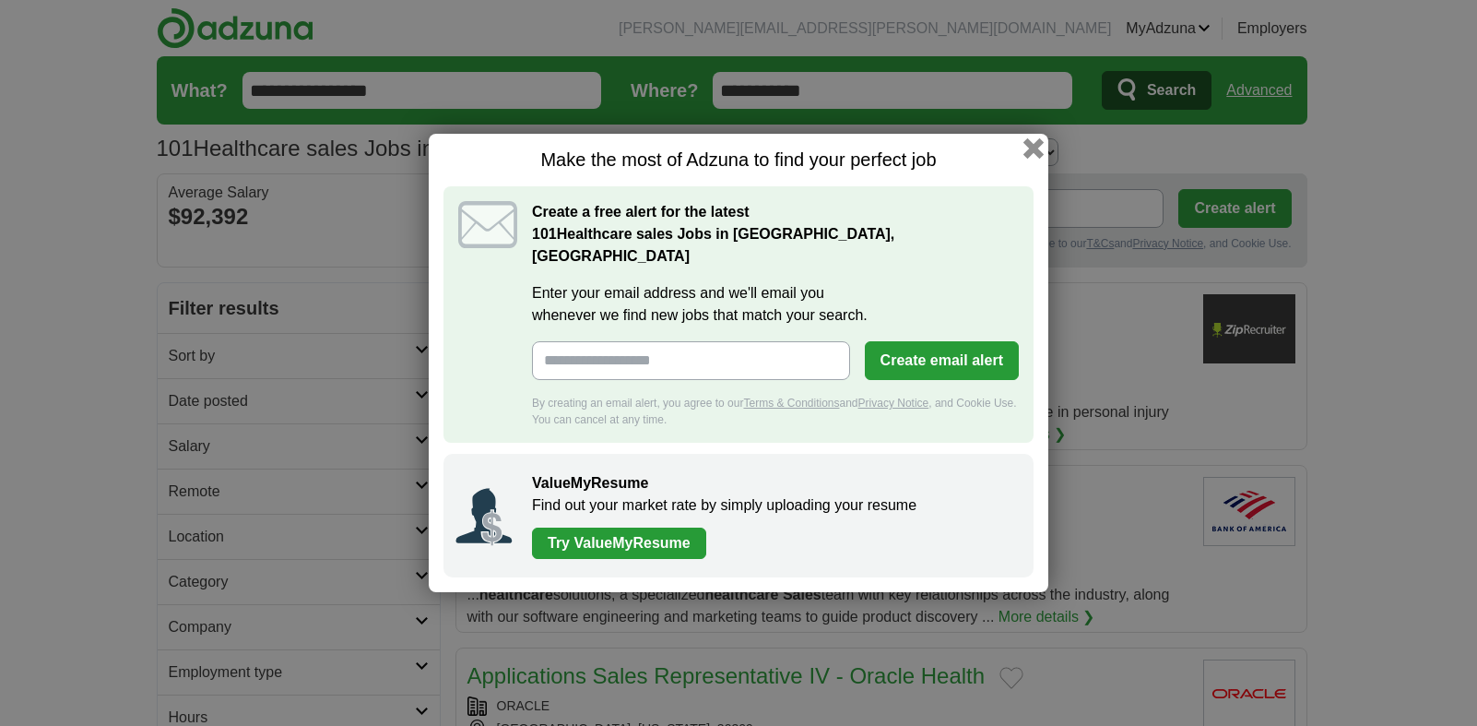
click at [1032, 159] on button "button" at bounding box center [1034, 148] width 20 height 20
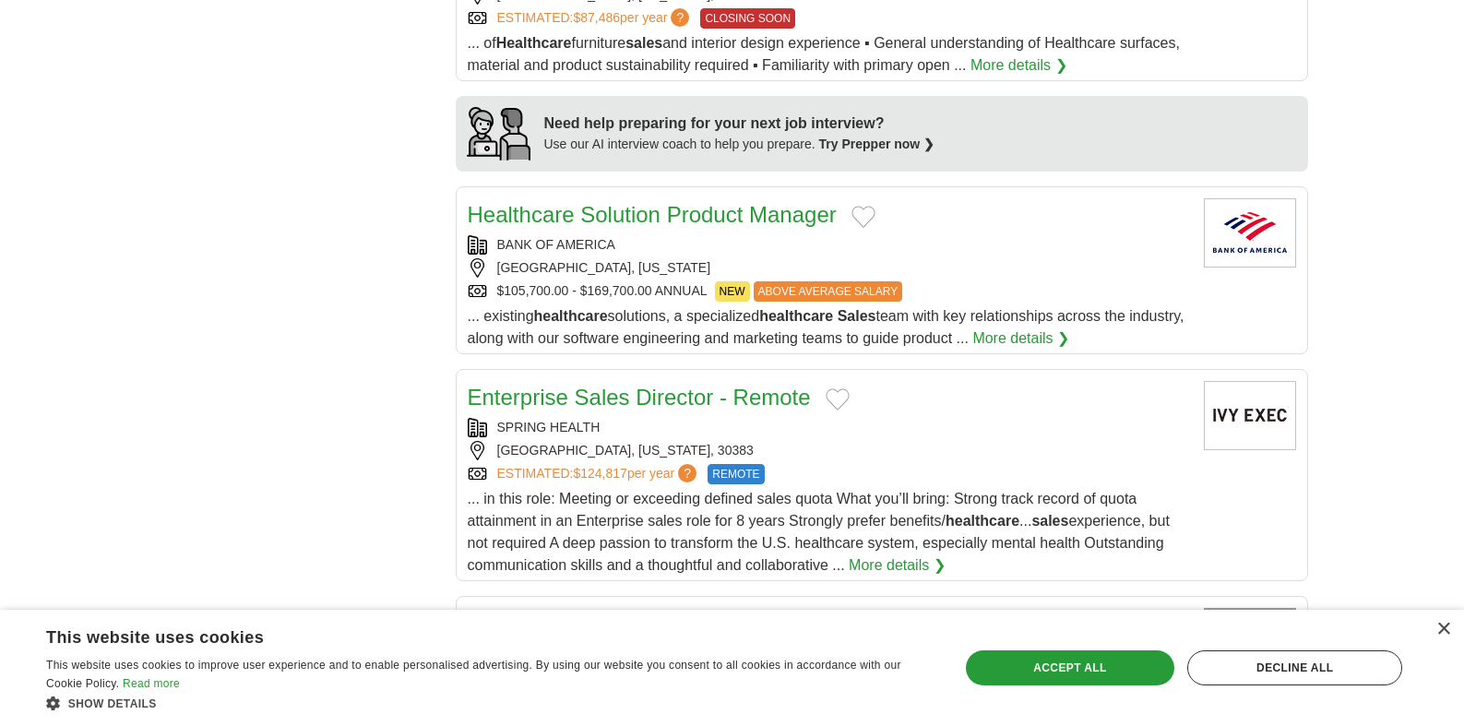
scroll to position [1458, 0]
click at [677, 419] on div "SPRING HEALTH" at bounding box center [828, 428] width 721 height 19
